Goal: Information Seeking & Learning: Understand process/instructions

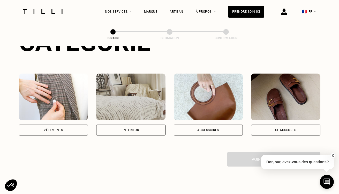
click at [263, 125] on div "Chaussures" at bounding box center [285, 130] width 69 height 11
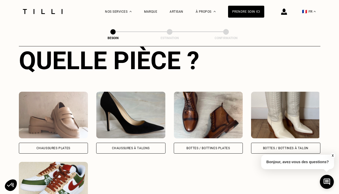
scroll to position [245, 0]
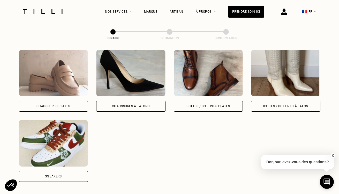
click at [52, 105] on div "Chaussures Plates" at bounding box center [54, 106] width 34 height 3
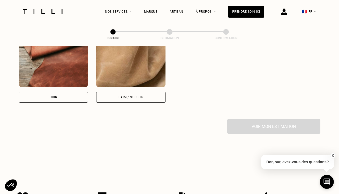
scroll to position [500, 0]
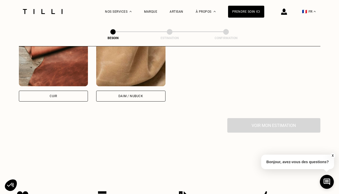
click at [57, 91] on div "Cuir" at bounding box center [53, 96] width 69 height 11
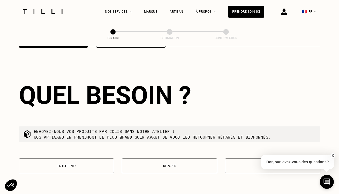
scroll to position [595, 0]
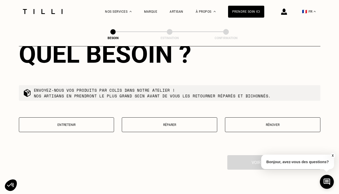
click at [179, 123] on p "Réparer" at bounding box center [170, 125] width 90 height 4
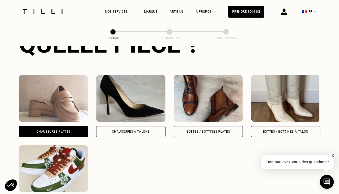
scroll to position [212, 0]
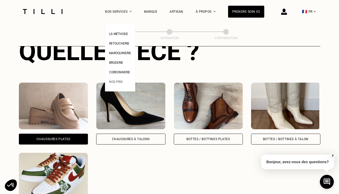
click at [114, 83] on span "Nos prix" at bounding box center [116, 82] width 14 height 4
select select "FR"
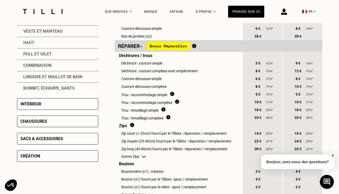
scroll to position [171, 0]
click at [62, 122] on div "Chaussures" at bounding box center [57, 121] width 81 height 12
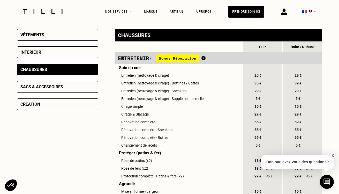
scroll to position [79, 0]
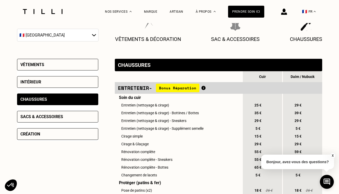
click at [65, 120] on div "Sacs & accessoires" at bounding box center [57, 117] width 81 height 12
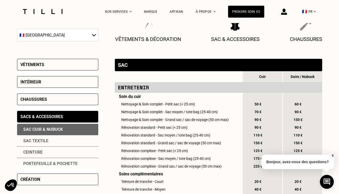
click at [65, 102] on div "Chaussures" at bounding box center [57, 99] width 81 height 12
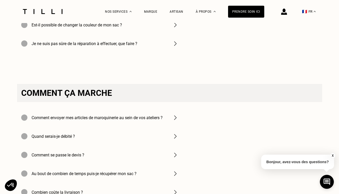
scroll to position [892, 0]
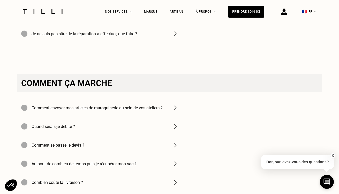
click at [80, 108] on h4 "Comment envoyer mes articles de maroquinerie au sein de vos ateliers ?" at bounding box center [97, 107] width 131 height 5
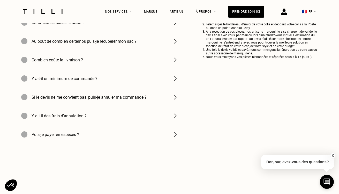
scroll to position [1043, 0]
